Goal: Obtain resource: Obtain resource

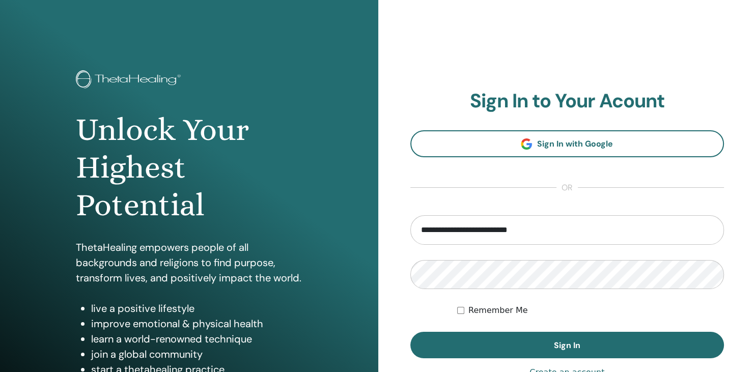
type input "**********"
click at [410, 332] on button "Sign In" at bounding box center [567, 345] width 314 height 26
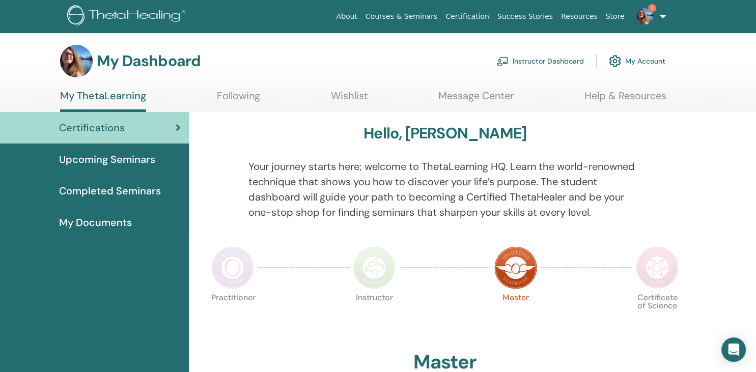
click at [648, 16] on img at bounding box center [645, 16] width 16 height 16
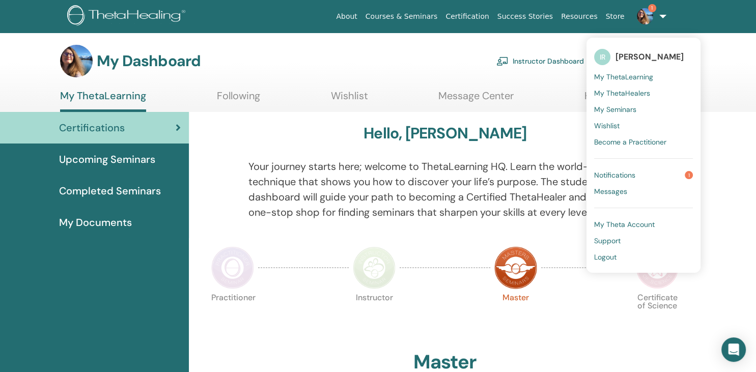
click at [621, 177] on span "Notifications" at bounding box center [614, 175] width 41 height 9
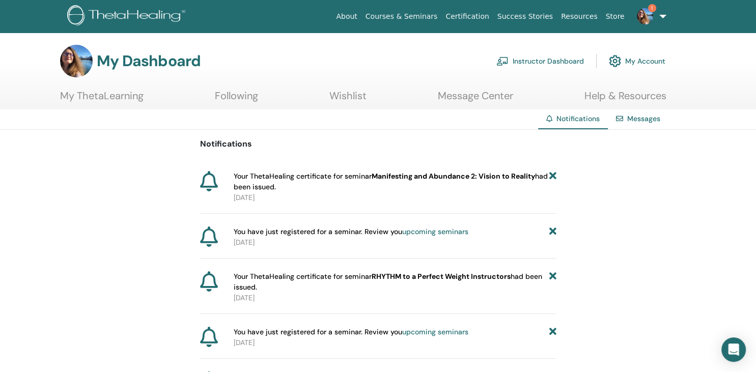
click at [661, 13] on link "1" at bounding box center [650, 16] width 42 height 33
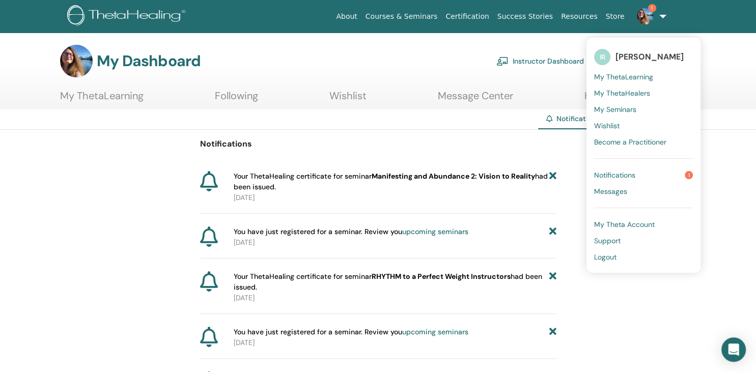
click at [614, 175] on span "Notifications" at bounding box center [614, 175] width 41 height 9
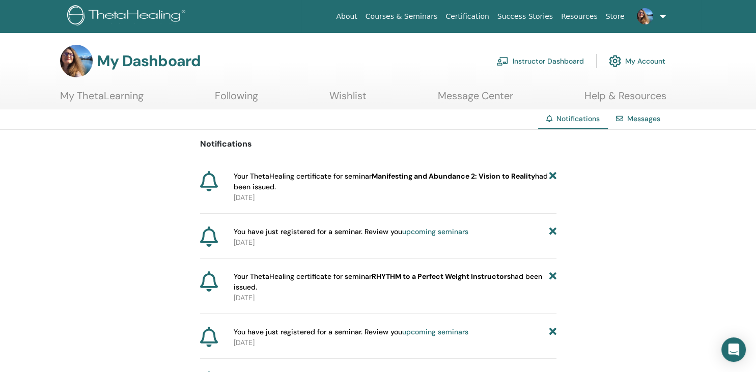
click at [639, 123] on link "Messages" at bounding box center [643, 118] width 33 height 9
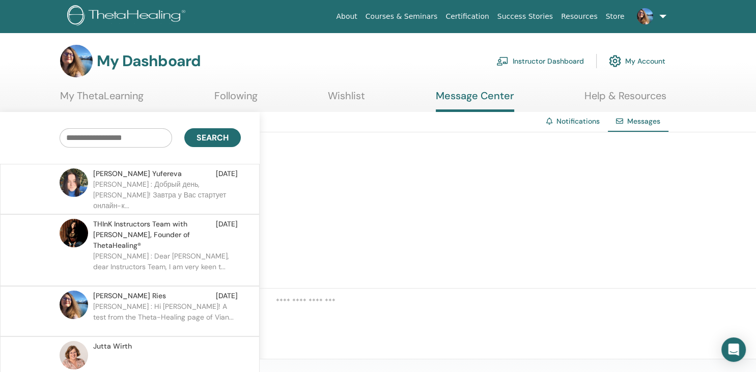
click at [650, 63] on link "My Account" at bounding box center [637, 61] width 57 height 22
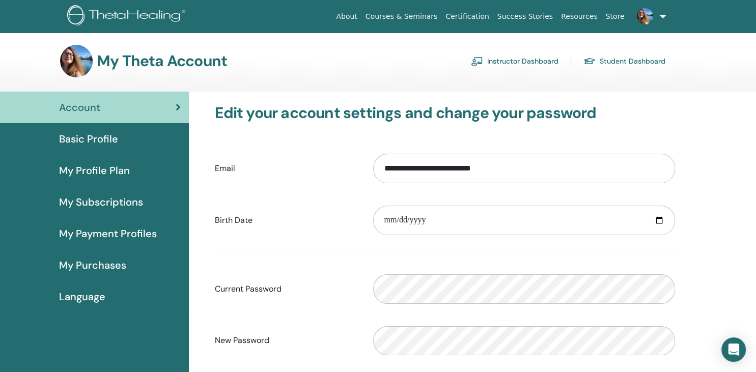
click at [508, 57] on link "Instructor Dashboard" at bounding box center [515, 61] width 88 height 16
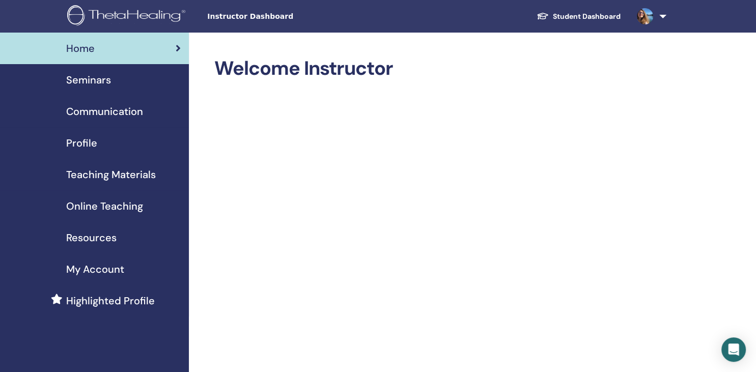
click at [104, 267] on span "My Account" at bounding box center [95, 269] width 58 height 15
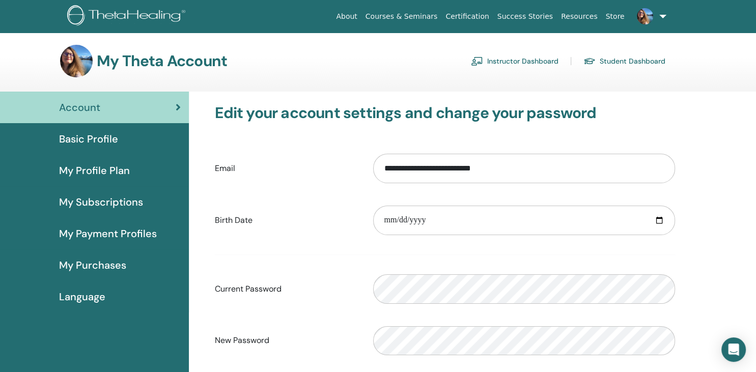
click at [531, 62] on link "Instructor Dashboard" at bounding box center [515, 61] width 88 height 16
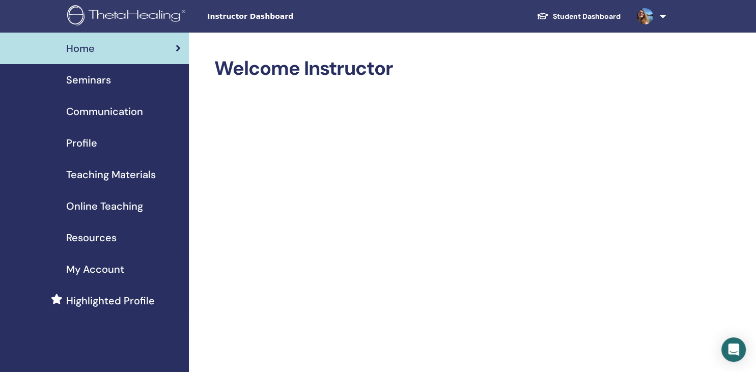
click at [121, 176] on span "Teaching Materials" at bounding box center [111, 174] width 90 height 15
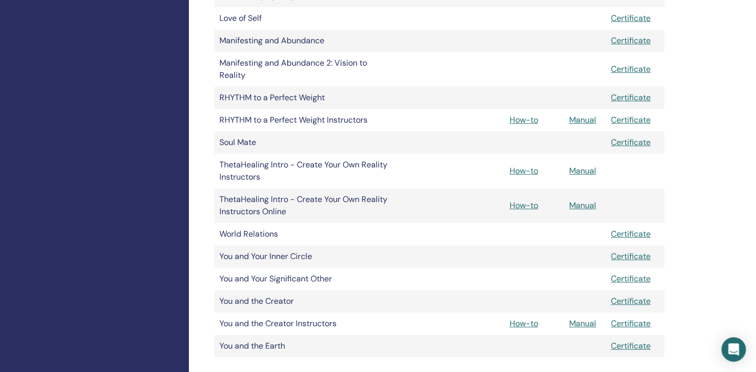
scroll to position [518, 0]
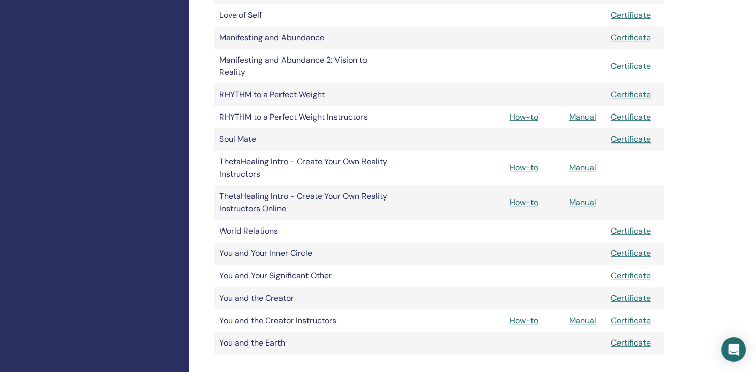
click at [637, 65] on link "Certificate" at bounding box center [631, 66] width 40 height 11
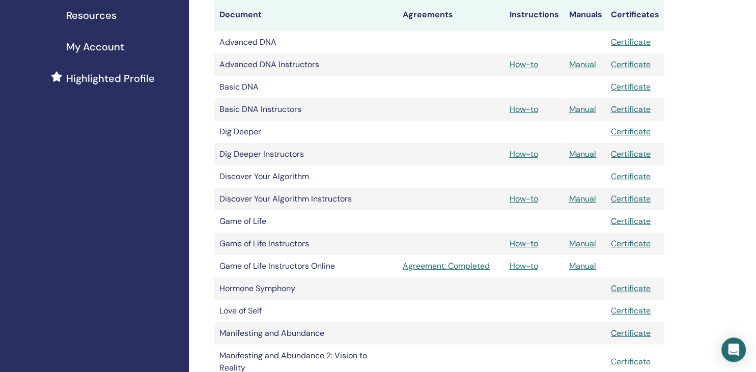
scroll to position [221, 0]
